Goal: Task Accomplishment & Management: Manage account settings

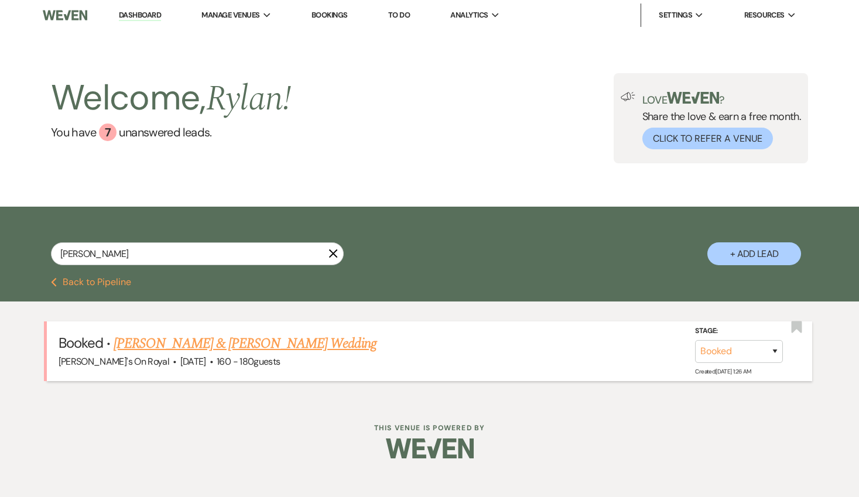
type input "[PERSON_NAME]"
click at [305, 345] on link "[PERSON_NAME] & [PERSON_NAME] Wedding" at bounding box center [245, 343] width 262 height 21
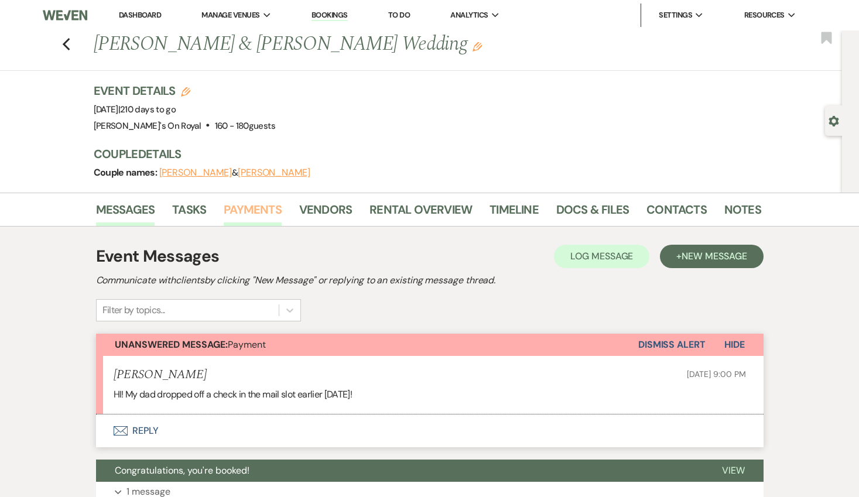
click at [253, 216] on link "Payments" at bounding box center [253, 213] width 58 height 26
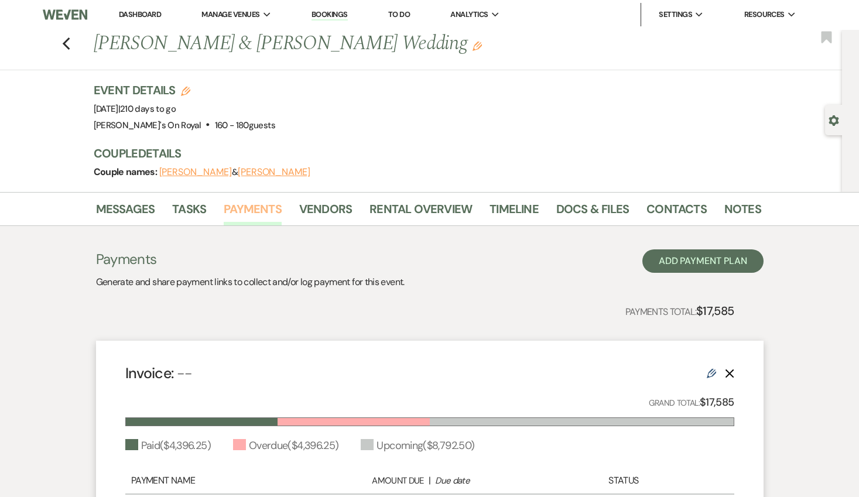
scroll to position [247, 0]
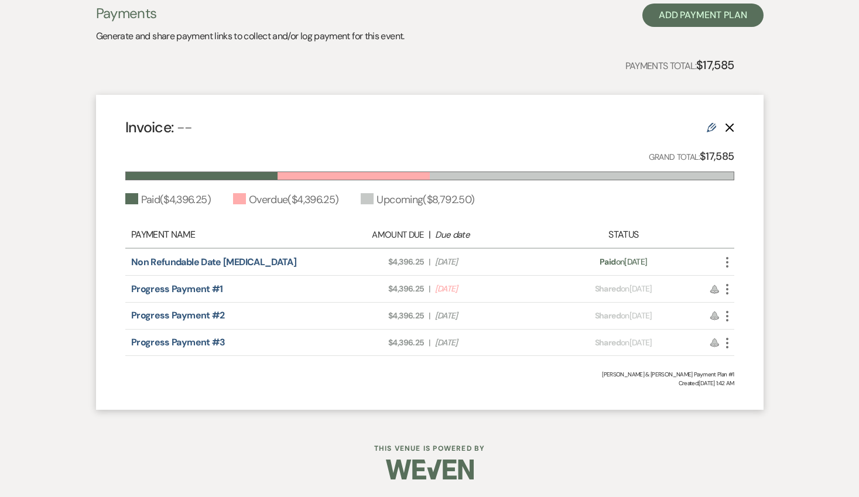
click at [729, 288] on icon "More" at bounding box center [728, 289] width 14 height 14
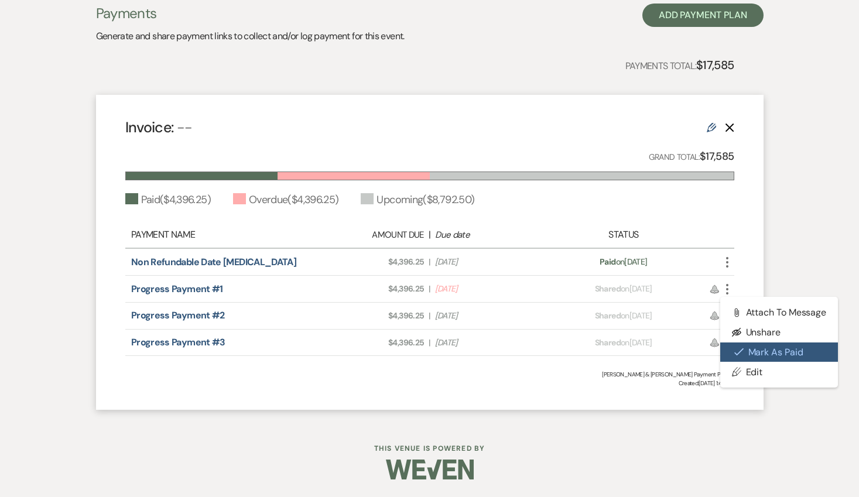
click at [762, 349] on button "Check [PERSON_NAME] [PERSON_NAME] as Paid" at bounding box center [780, 353] width 118 height 20
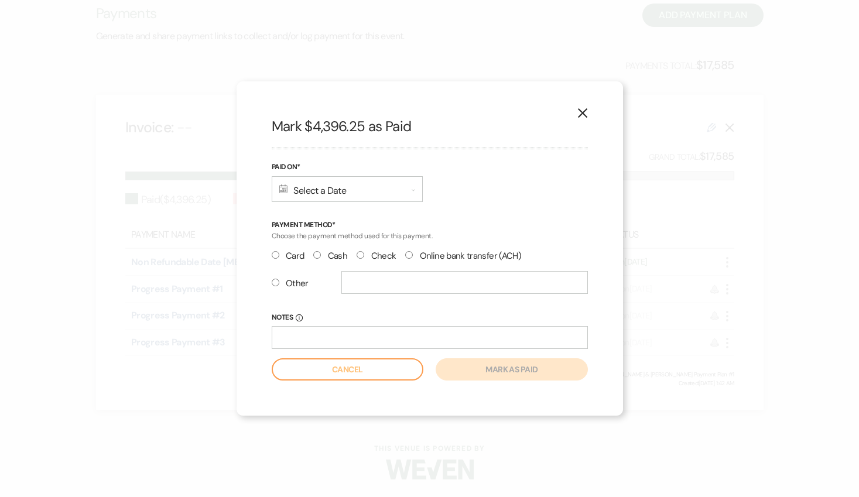
click at [360, 190] on div "Calendar Select a Date Expand" at bounding box center [347, 189] width 151 height 26
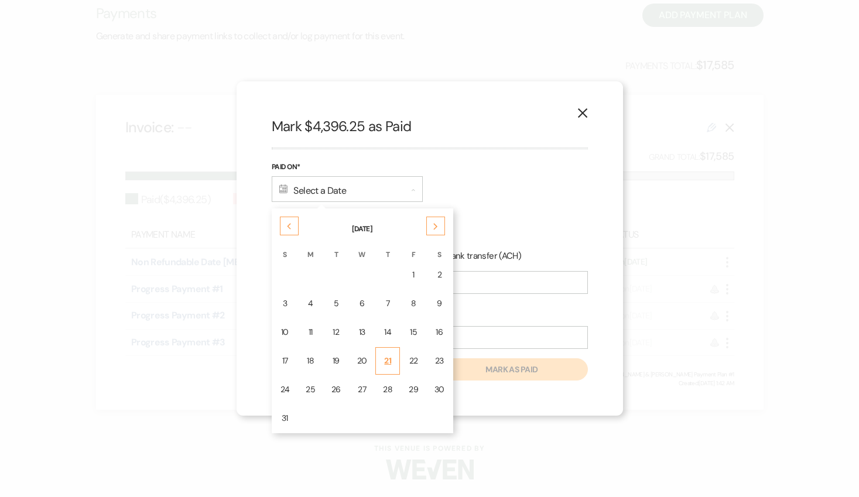
click at [387, 357] on div "21" at bounding box center [387, 361] width 9 height 12
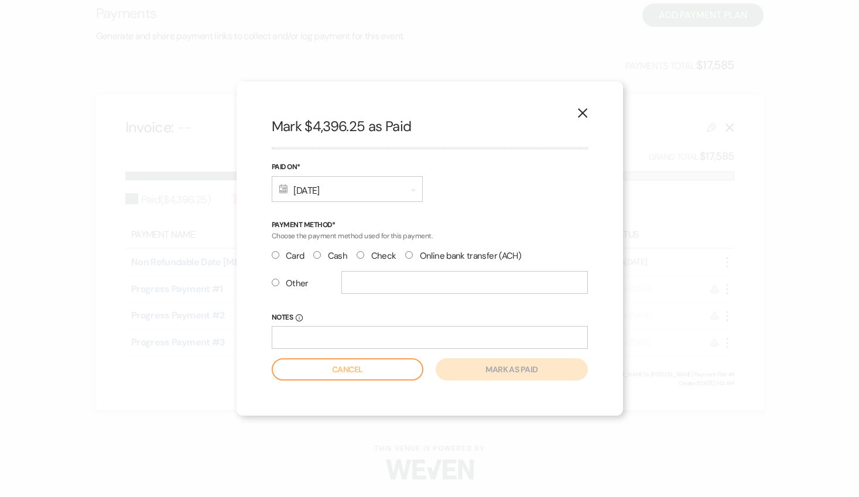
click at [373, 254] on label "Check" at bounding box center [376, 256] width 39 height 16
click at [364, 254] on input "Check" at bounding box center [361, 255] width 8 height 8
radio input "true"
click at [360, 340] on input "Notes Info" at bounding box center [430, 337] width 316 height 23
type input "Check #1062"
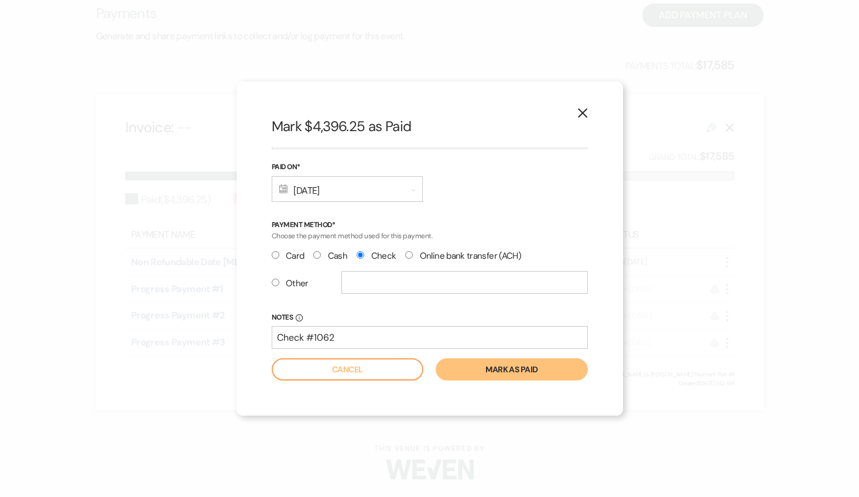
click at [484, 371] on button "Mark as paid" at bounding box center [512, 370] width 152 height 22
